Goal: Transaction & Acquisition: Purchase product/service

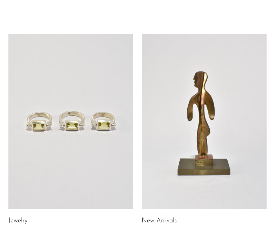
scroll to position [28, 0]
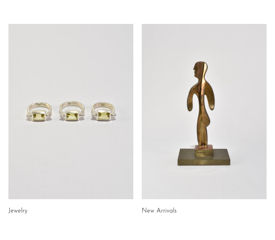
click at [151, 207] on h2 "New Arrivals" at bounding box center [204, 211] width 125 height 10
click at [151, 211] on link "New Arrivals" at bounding box center [159, 211] width 35 height 6
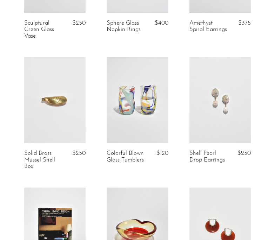
scroll to position [258, 0]
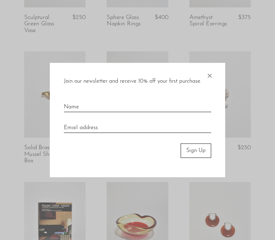
click at [210, 74] on span "×" at bounding box center [209, 74] width 7 height 22
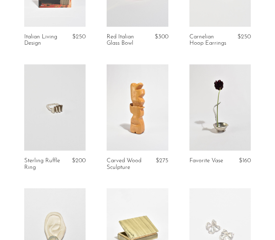
scroll to position [642, 0]
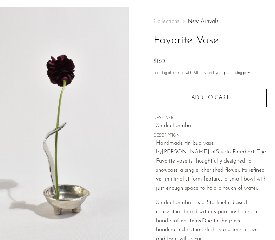
scroll to position [29, 0]
